Goal: Information Seeking & Learning: Check status

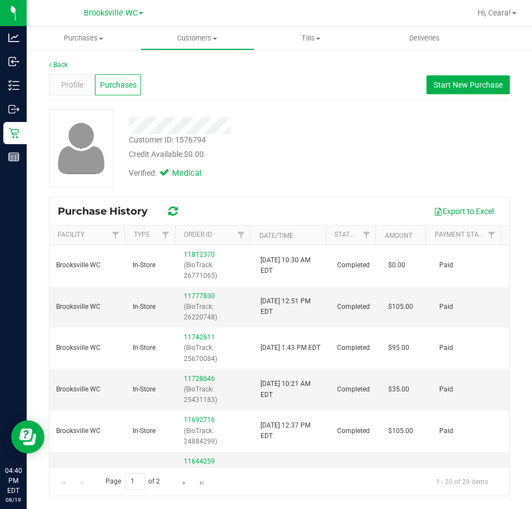
click at [278, 198] on div "Purchase History Export to Excel" at bounding box center [279, 212] width 460 height 28
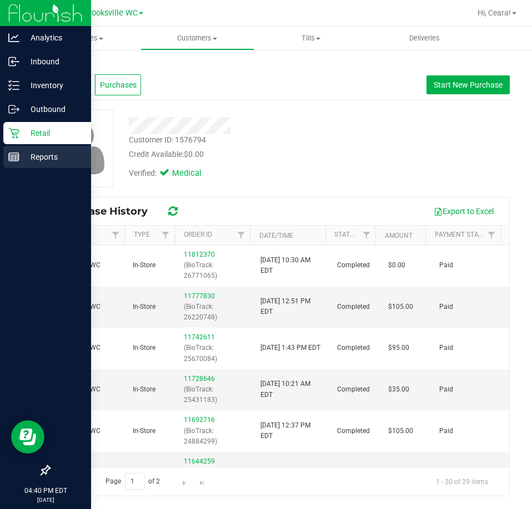
click at [29, 159] on p "Reports" at bounding box center [52, 156] width 67 height 13
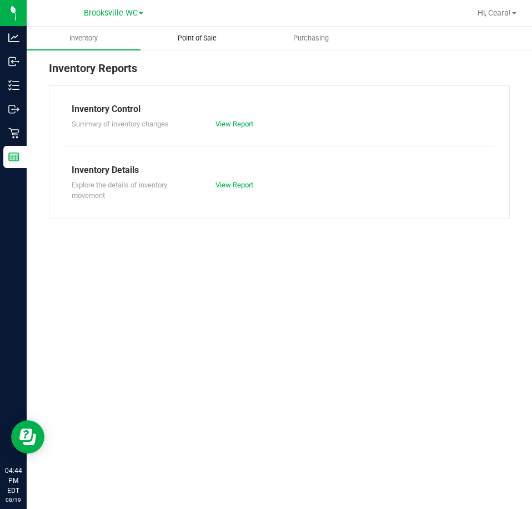
click at [180, 35] on span "Point of Sale" at bounding box center [197, 38] width 69 height 10
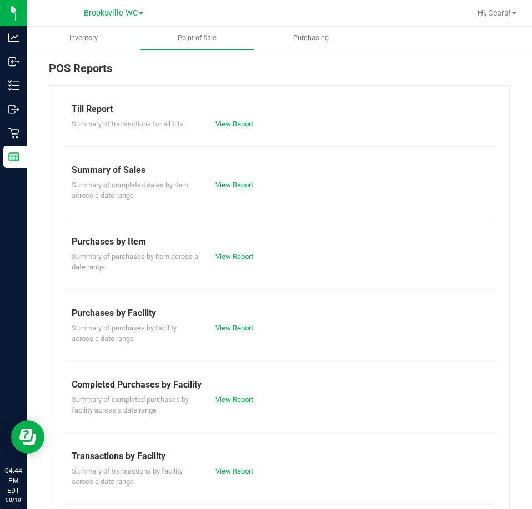
click at [226, 401] on link "View Report" at bounding box center [234, 400] width 38 height 8
